Goal: Check status: Check status

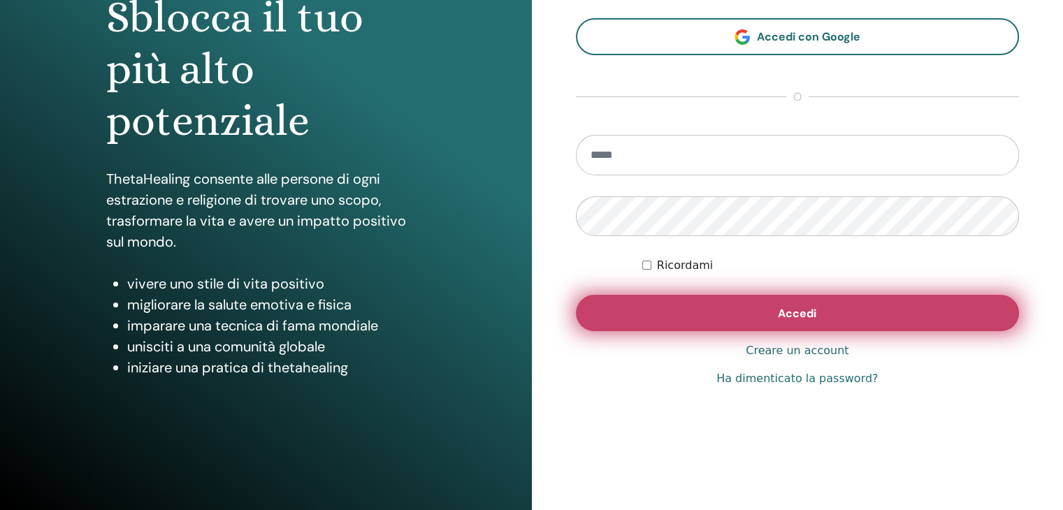
scroll to position [161, 0]
type input "**********"
click at [699, 305] on button "Accedi" at bounding box center [798, 313] width 444 height 36
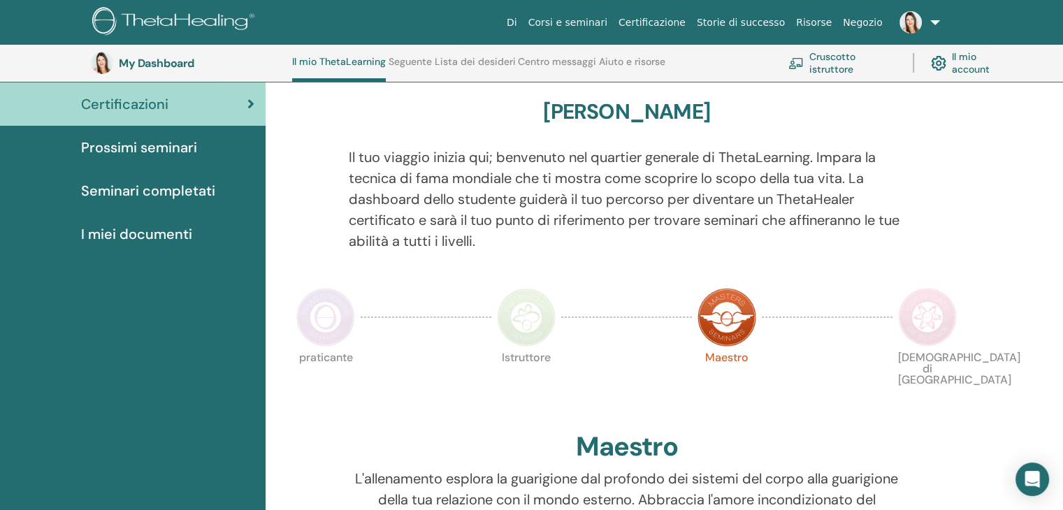
scroll to position [106, 0]
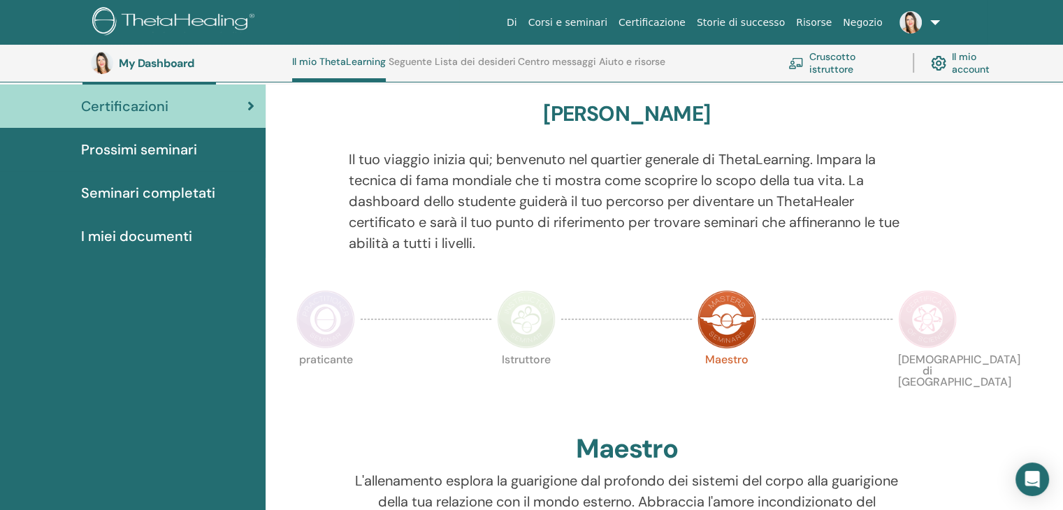
click at [161, 195] on span "Seminari completati" at bounding box center [148, 192] width 134 height 21
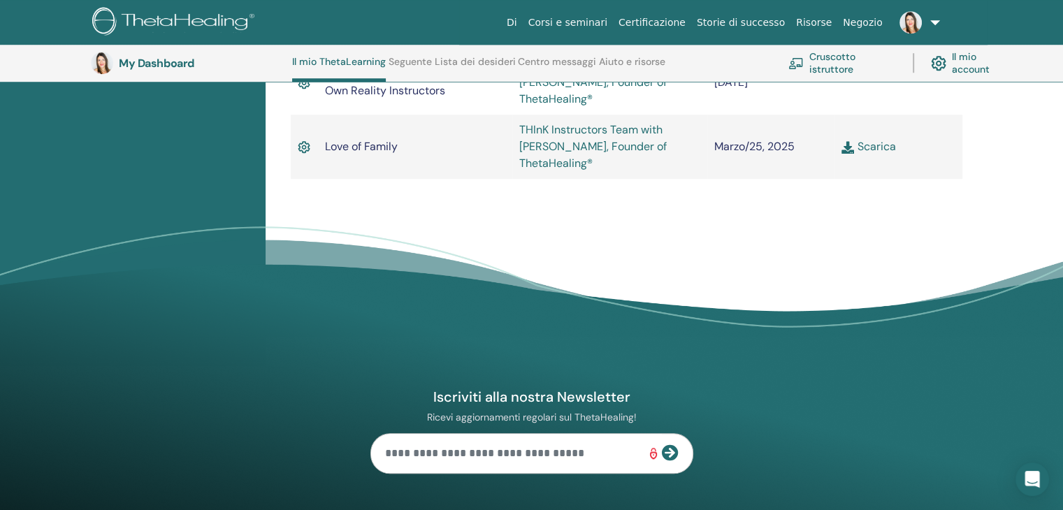
scroll to position [1154, 0]
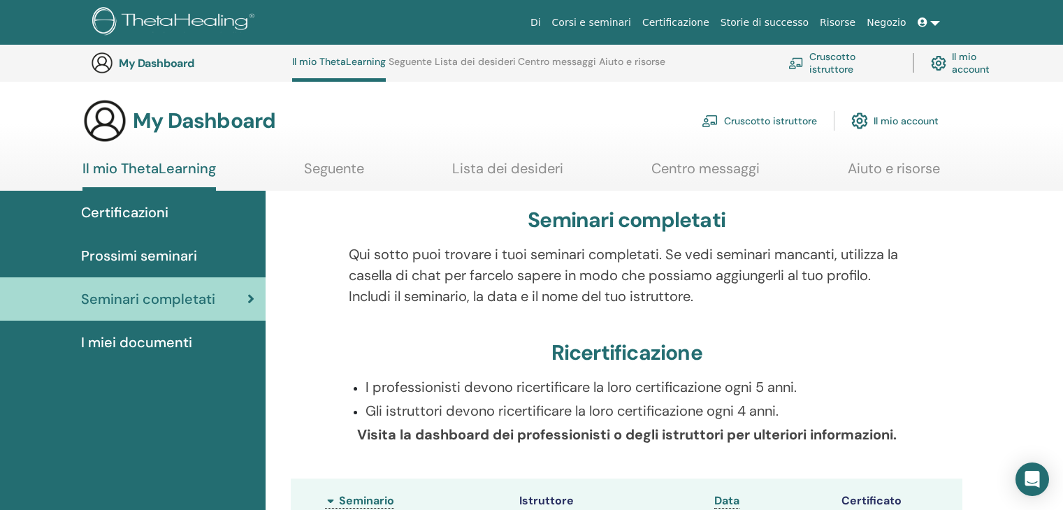
scroll to position [1154, 0]
